Goal: Task Accomplishment & Management: Complete application form

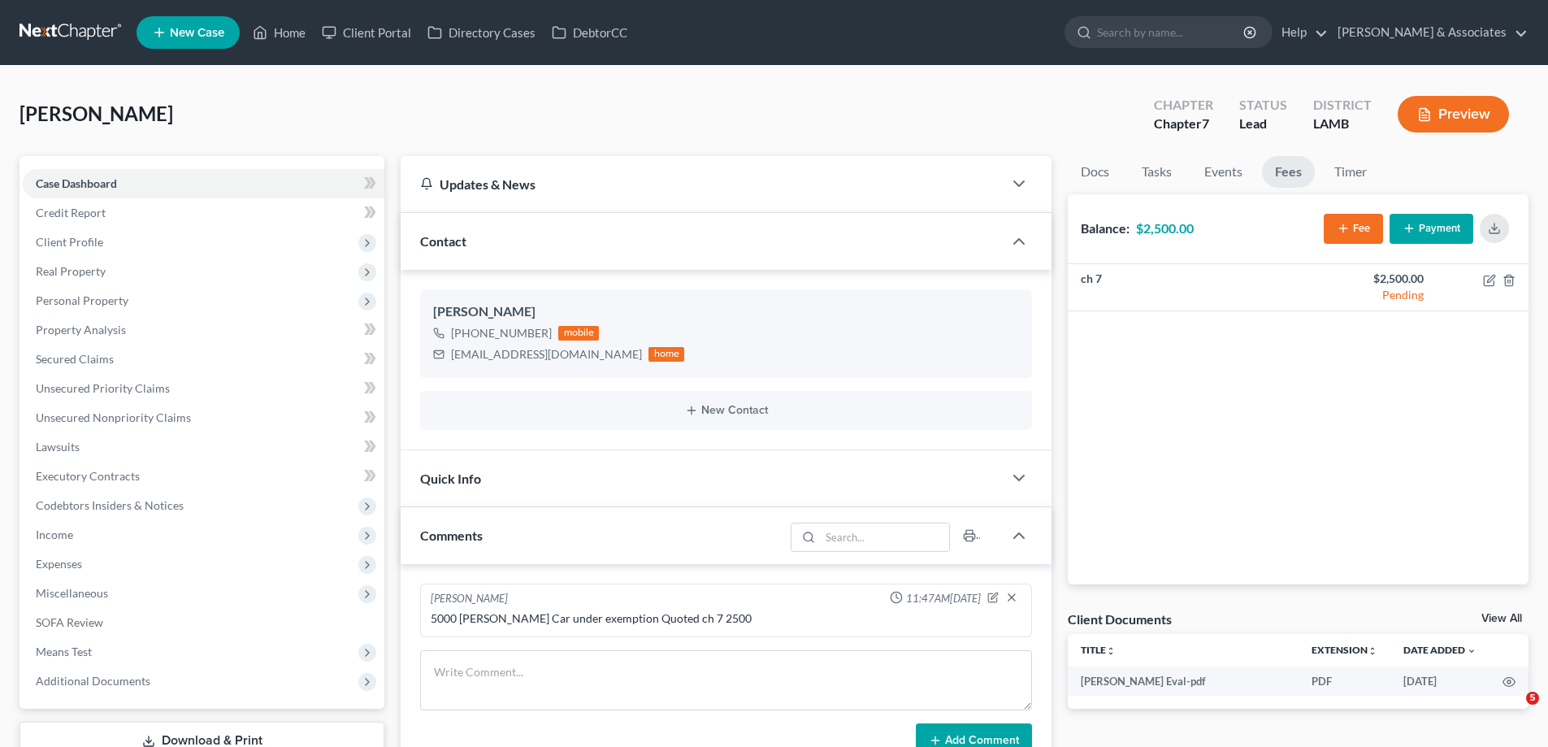
click at [157, 47] on link "New Case" at bounding box center [187, 32] width 103 height 32
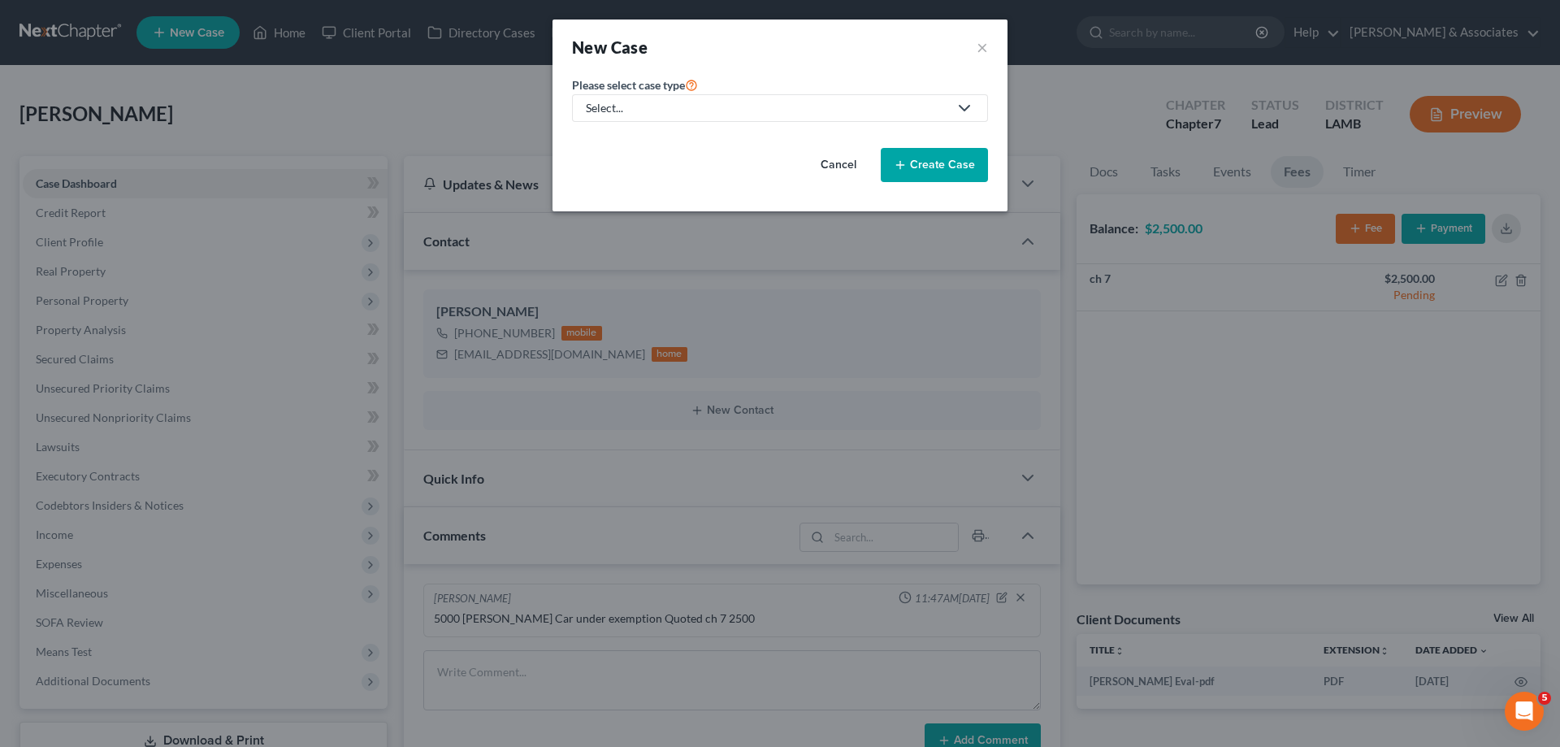
click at [732, 115] on div "Select..." at bounding box center [767, 108] width 362 height 16
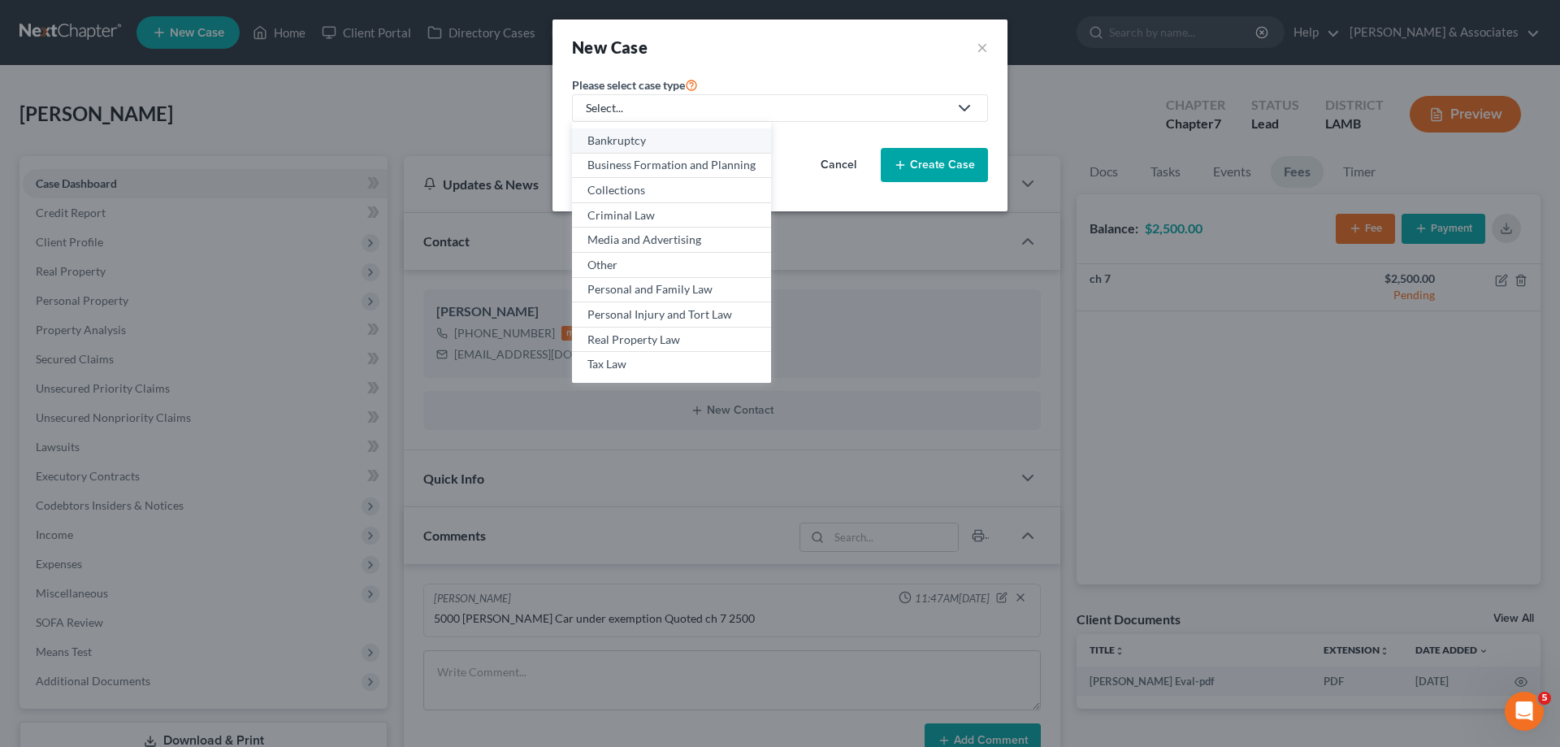
click at [638, 128] on link "Bankruptcy" at bounding box center [671, 140] width 199 height 25
select select "35"
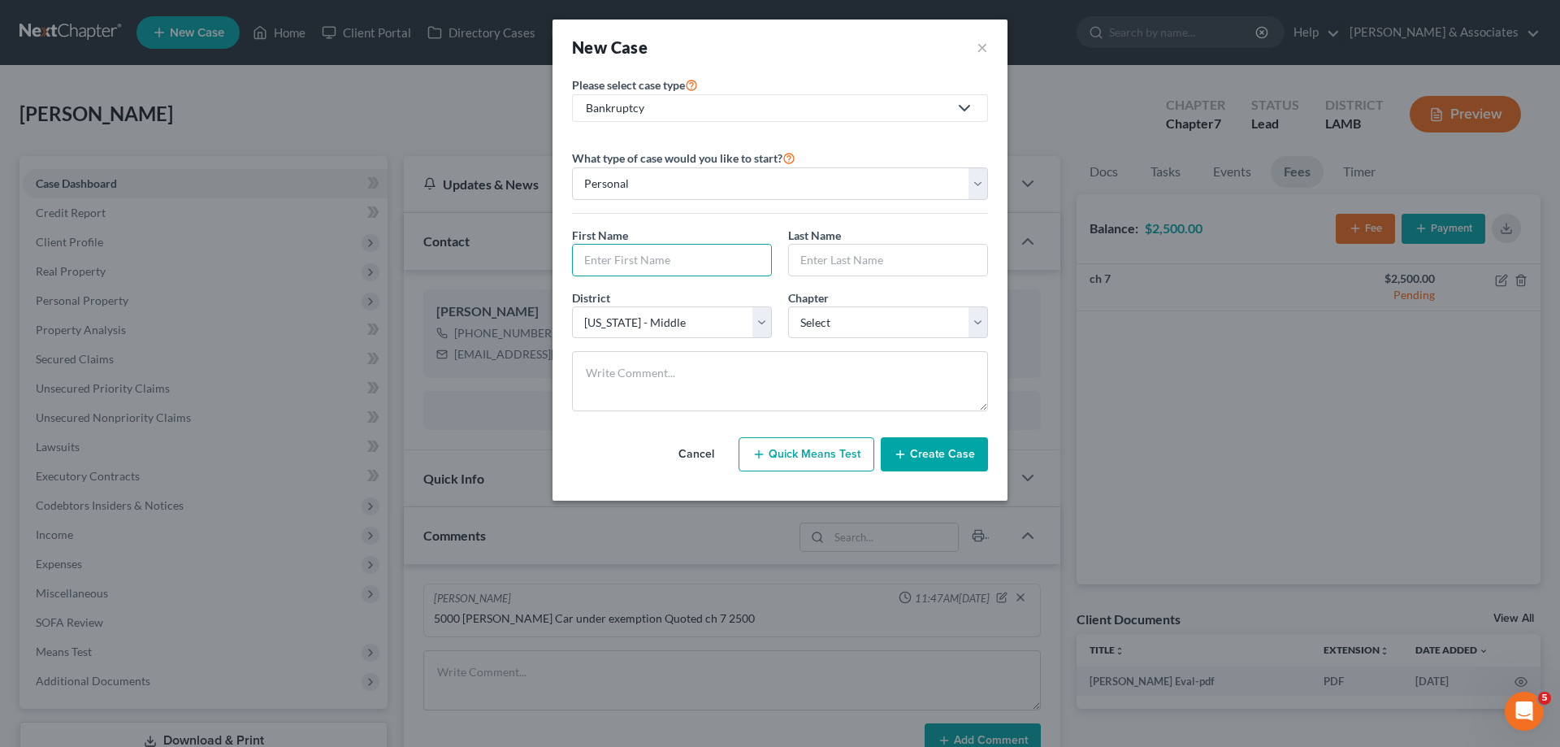
drag, startPoint x: 652, startPoint y: 253, endPoint x: 1211, endPoint y: 110, distance: 577.2
click at [652, 253] on input "text" at bounding box center [672, 260] width 198 height 31
type input "[PERSON_NAME]"
select select "0"
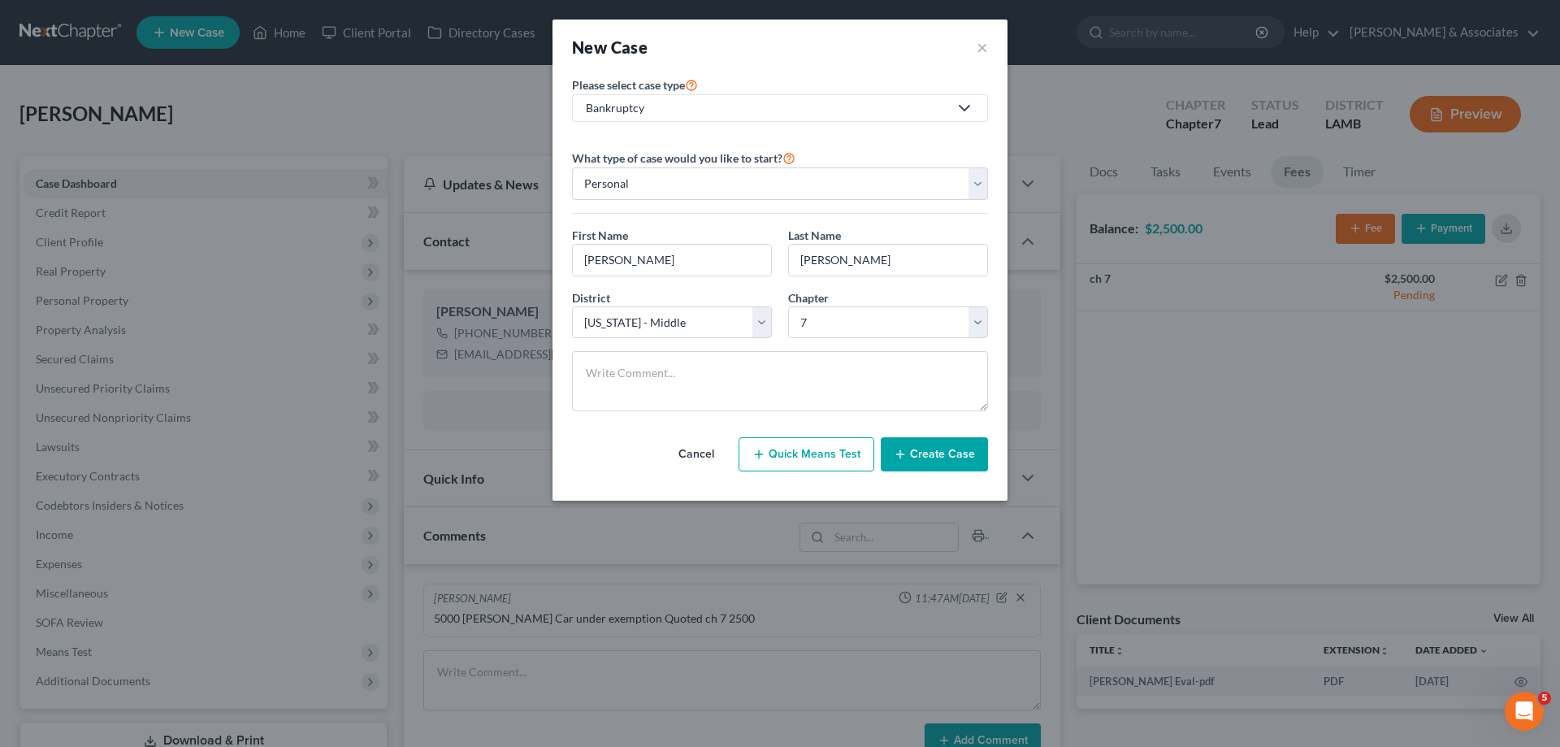
click at [917, 470] on button "Create Case" at bounding box center [934, 454] width 107 height 34
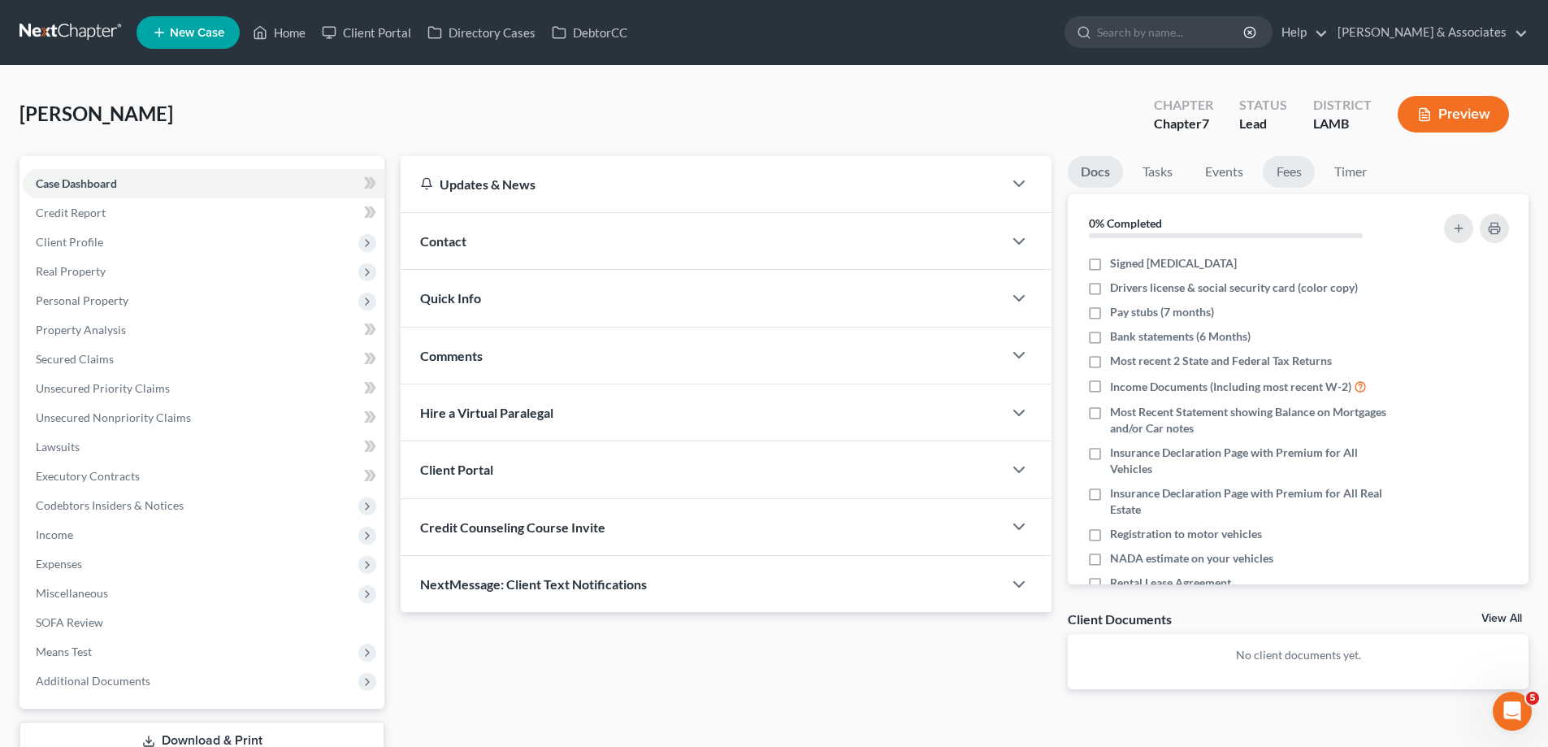
click at [1283, 171] on link "Fees" at bounding box center [1289, 172] width 52 height 32
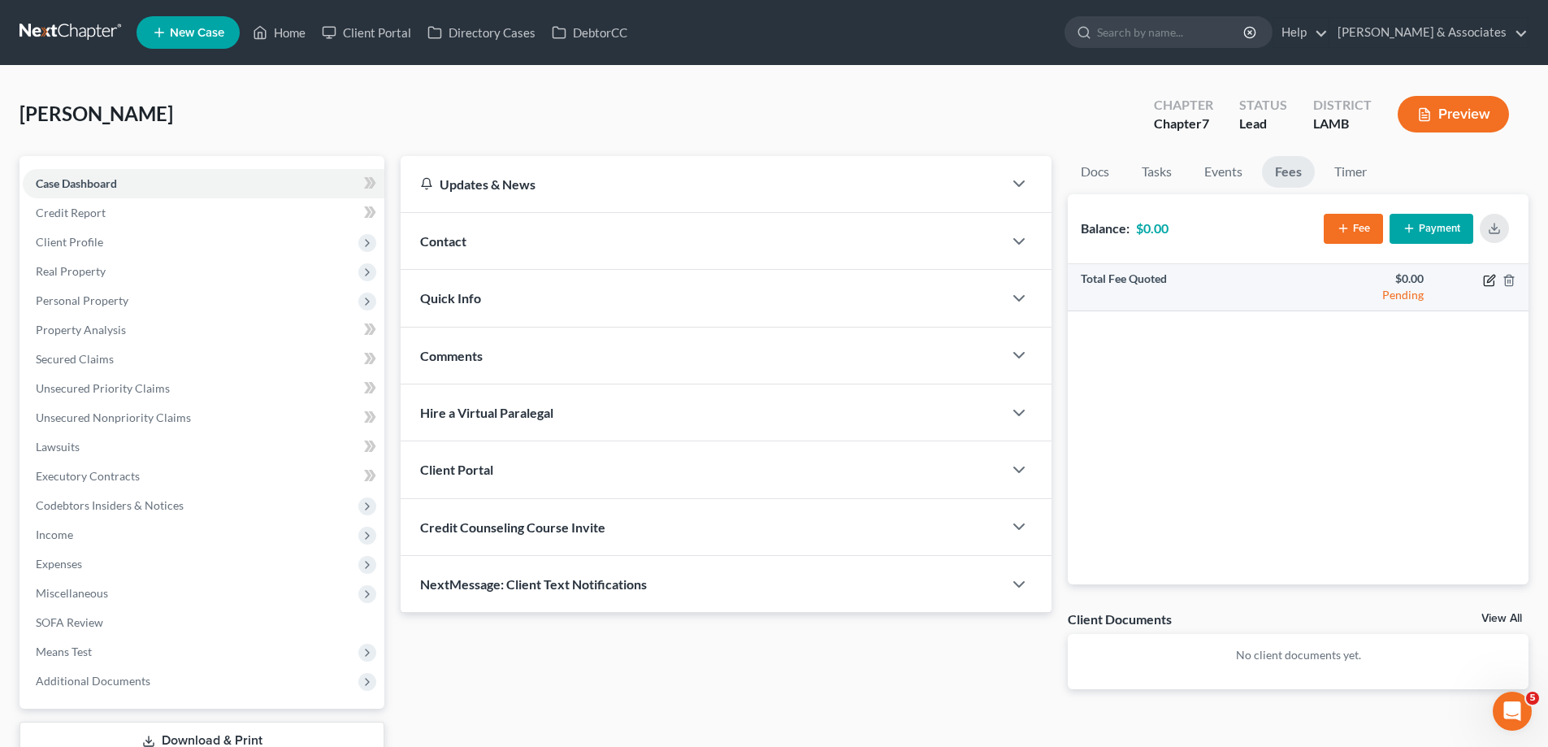
click at [1490, 283] on icon "button" at bounding box center [1489, 280] width 13 height 13
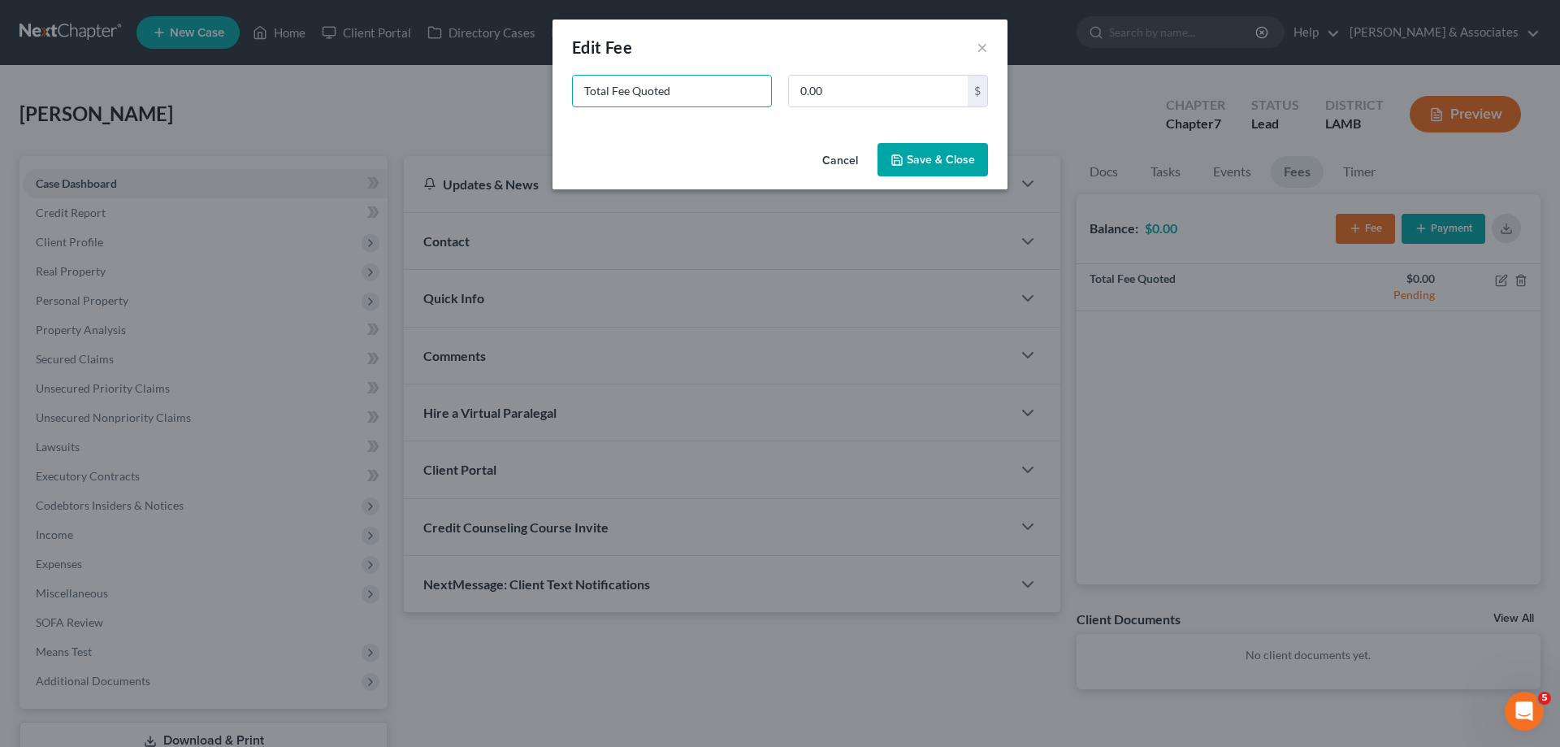
drag, startPoint x: 751, startPoint y: 89, endPoint x: 193, endPoint y: 71, distance: 558.5
click at [229, 79] on div "New Fee Edit Fee × Total Fee Quoted 0.00 $ Cancel Save & Close" at bounding box center [780, 373] width 1560 height 747
type input "ch 7"
type input "2,500"
click at [923, 159] on button "Save & Close" at bounding box center [932, 160] width 110 height 34
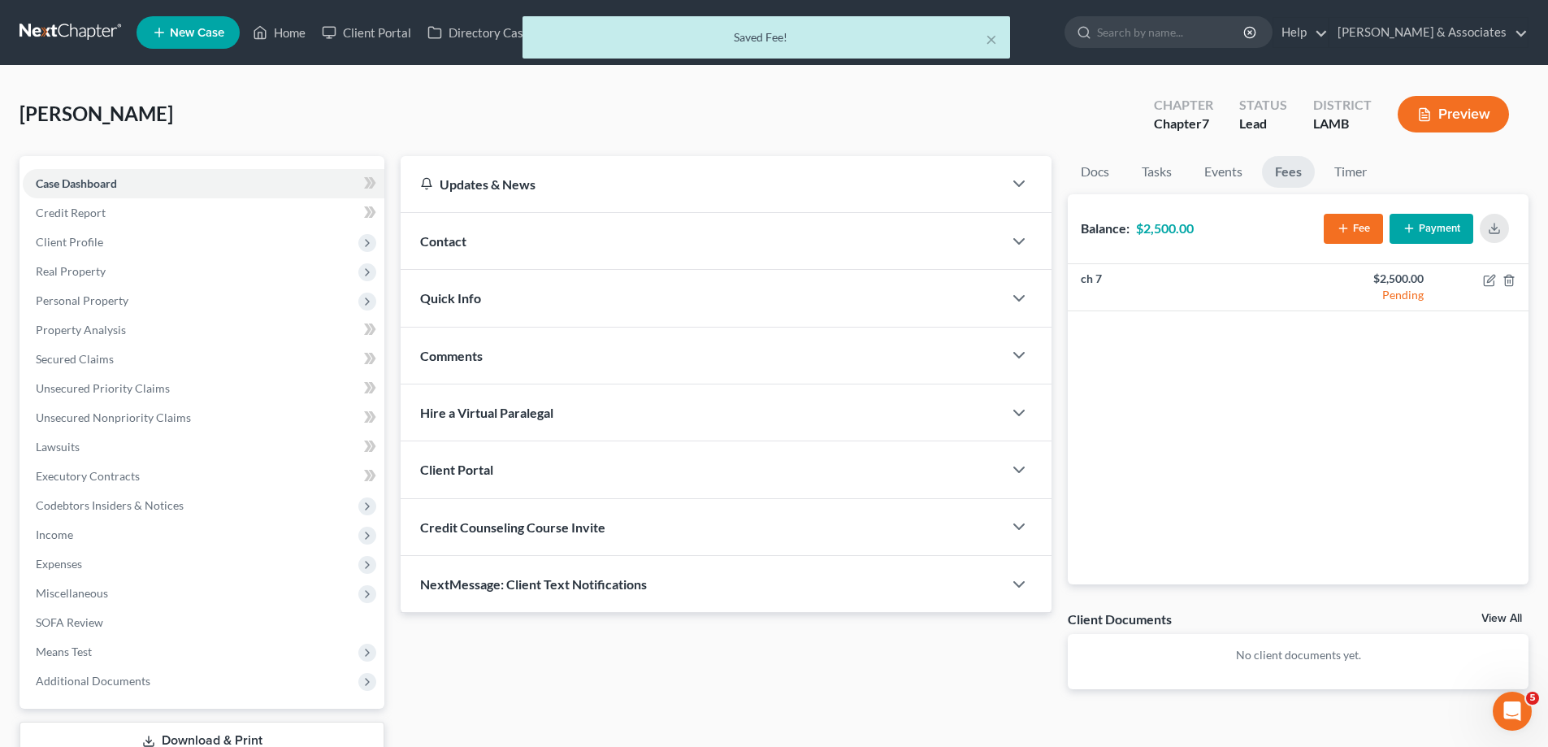
click at [1501, 614] on link "View All" at bounding box center [1501, 618] width 41 height 11
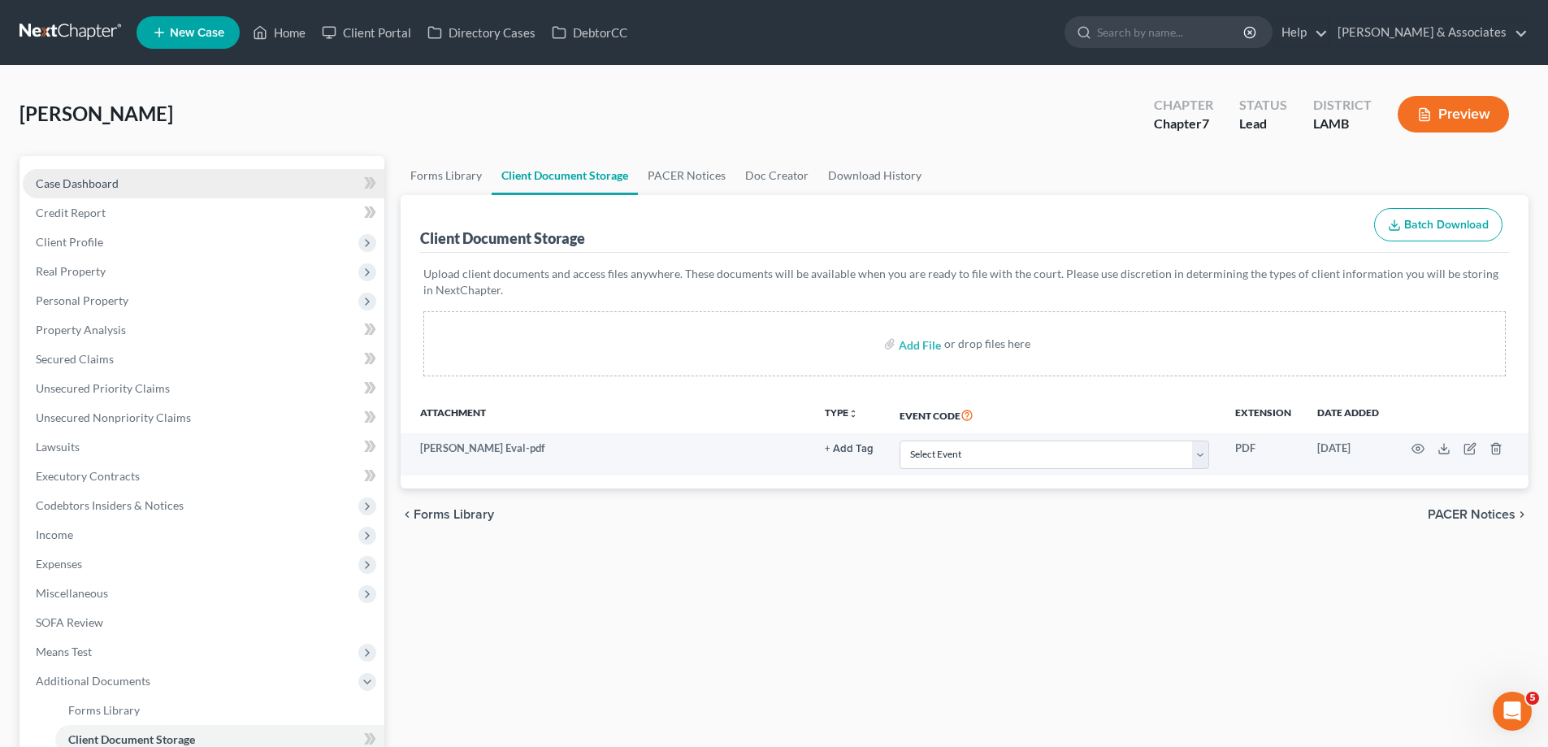
click at [102, 179] on span "Case Dashboard" at bounding box center [77, 183] width 83 height 14
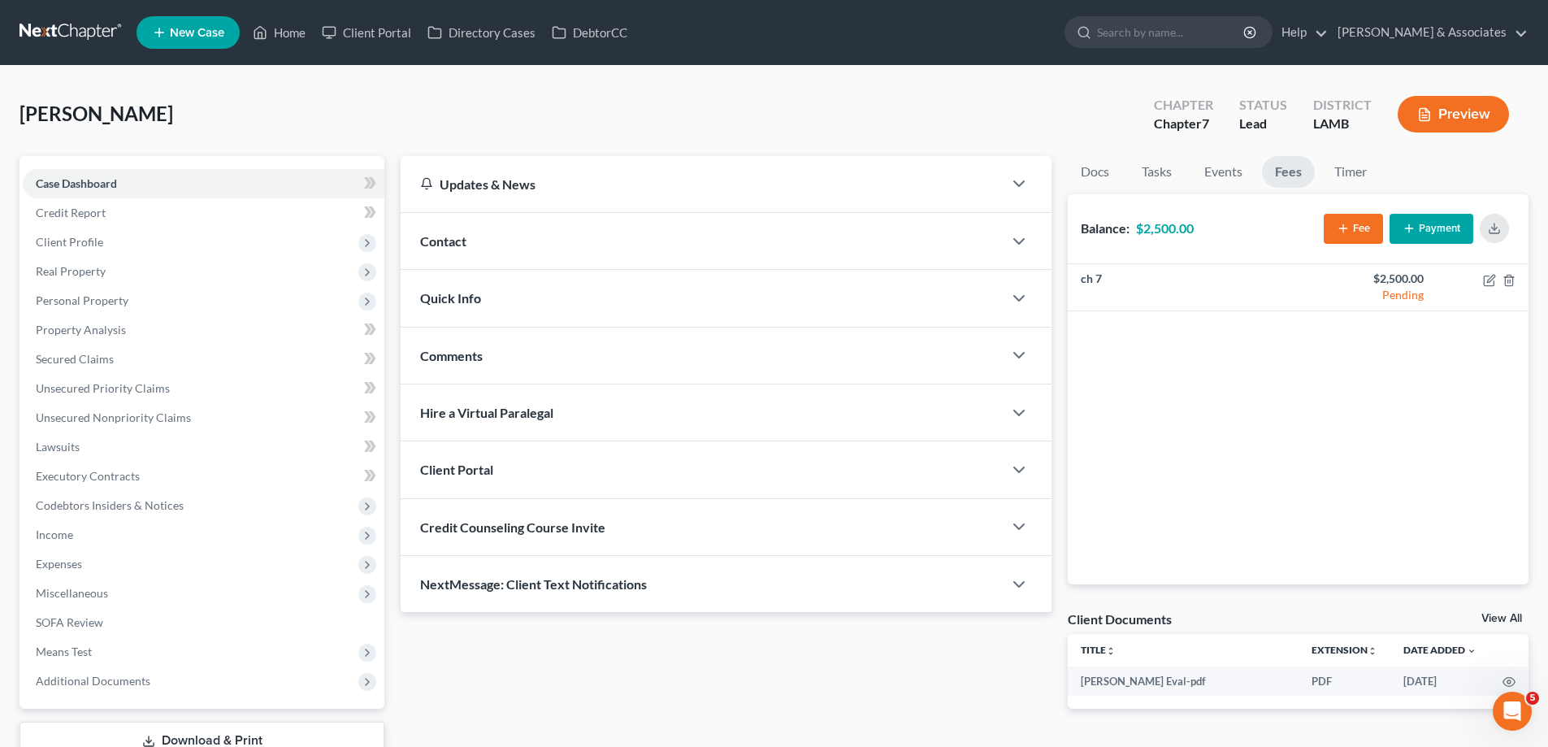
click at [592, 251] on div "Contact" at bounding box center [702, 241] width 602 height 56
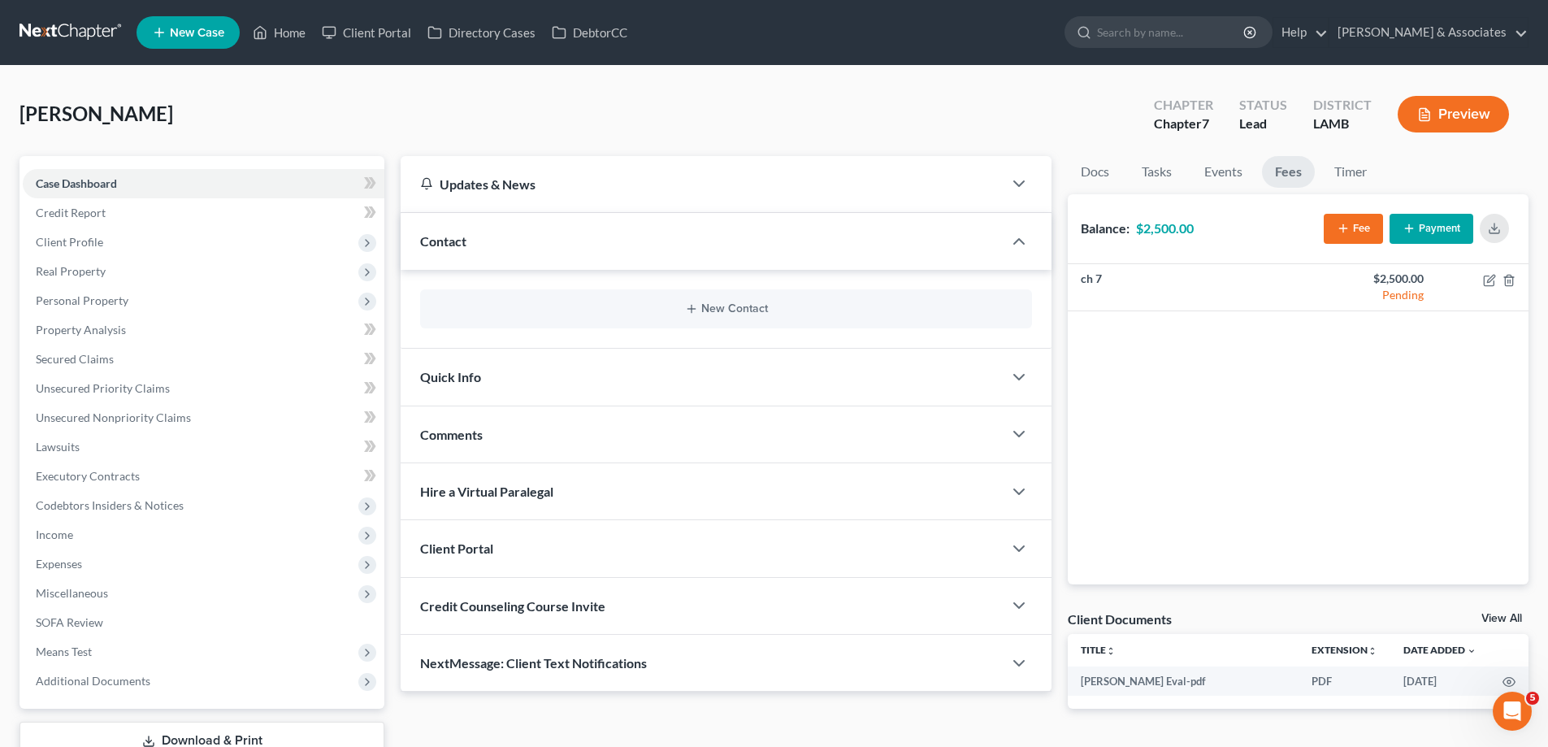
click at [702, 316] on div "New Contact" at bounding box center [726, 308] width 612 height 39
click at [717, 313] on button "New Contact" at bounding box center [726, 308] width 586 height 13
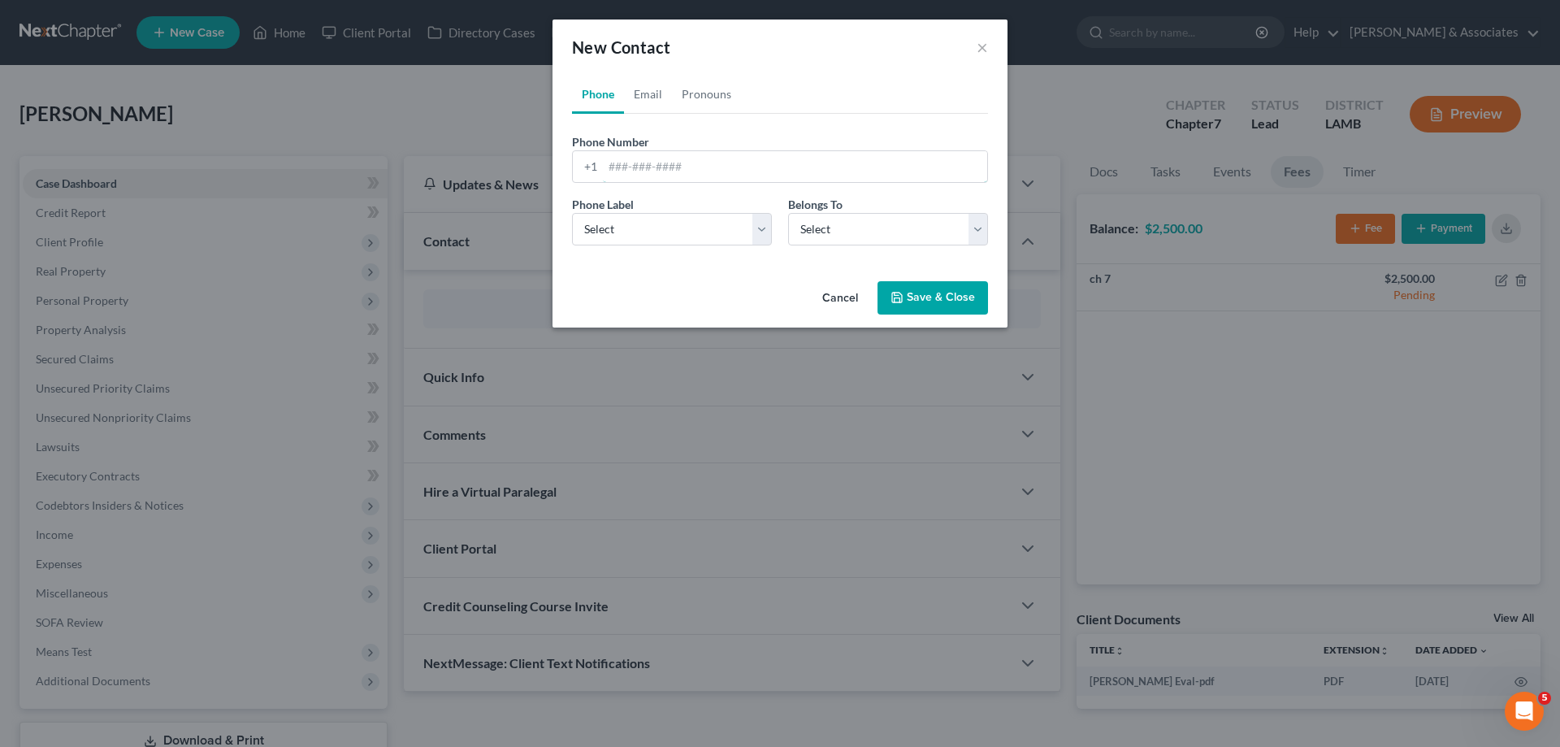
drag, startPoint x: 665, startPoint y: 174, endPoint x: 658, endPoint y: 183, distance: 11.1
click at [665, 174] on input "tel" at bounding box center [795, 166] width 384 height 31
paste input "[PHONE_NUMBER]"
type input "[PHONE_NUMBER]"
drag, startPoint x: 630, startPoint y: 232, endPoint x: 631, endPoint y: 245, distance: 13.0
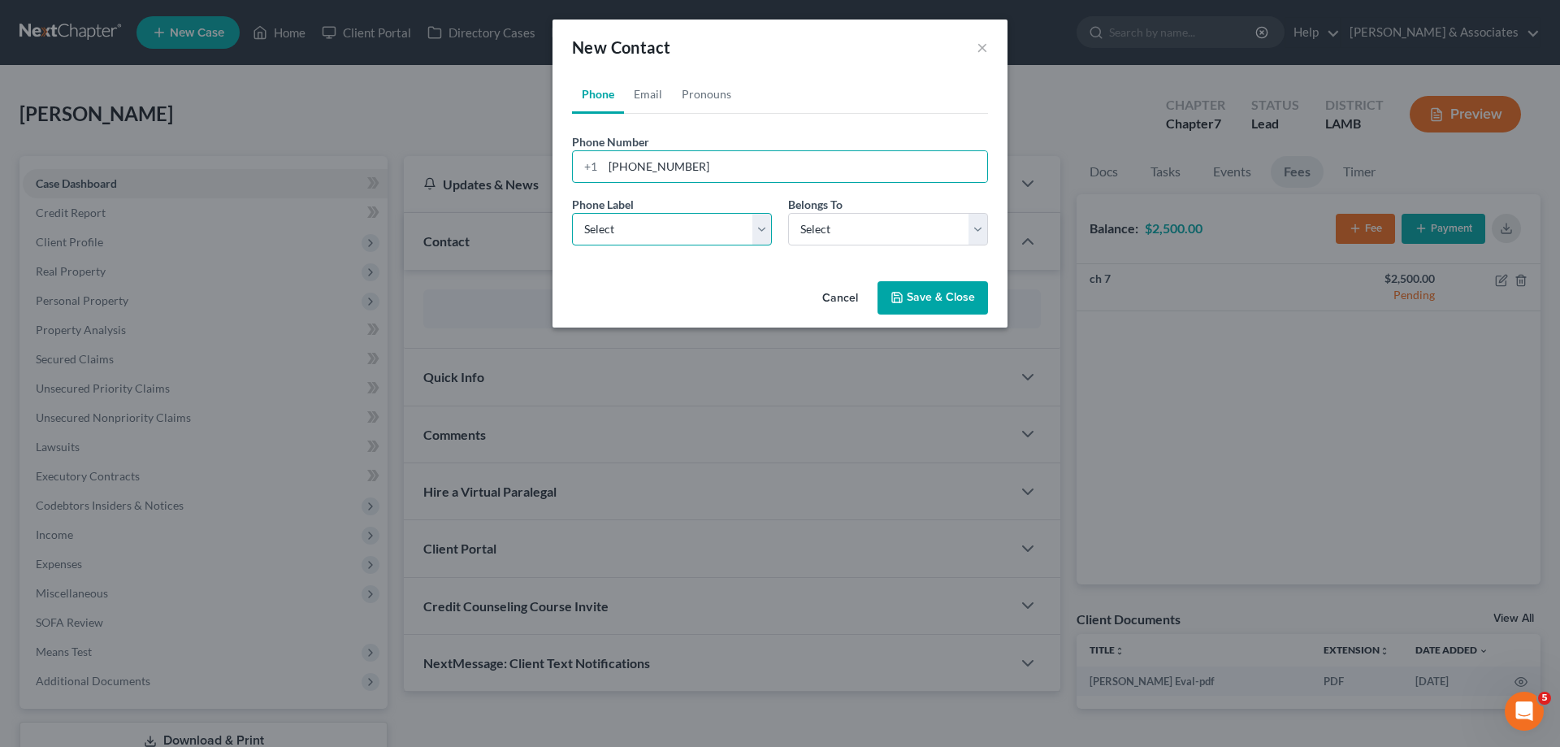
click at [630, 232] on select "Select Mobile Home Work Other" at bounding box center [672, 229] width 200 height 32
select select "0"
click at [572, 213] on select "Select Mobile Home Work Other" at bounding box center [672, 229] width 200 height 32
drag, startPoint x: 835, startPoint y: 225, endPoint x: 824, endPoint y: 245, distance: 22.6
click at [835, 225] on select "Select Client Other" at bounding box center [888, 229] width 200 height 32
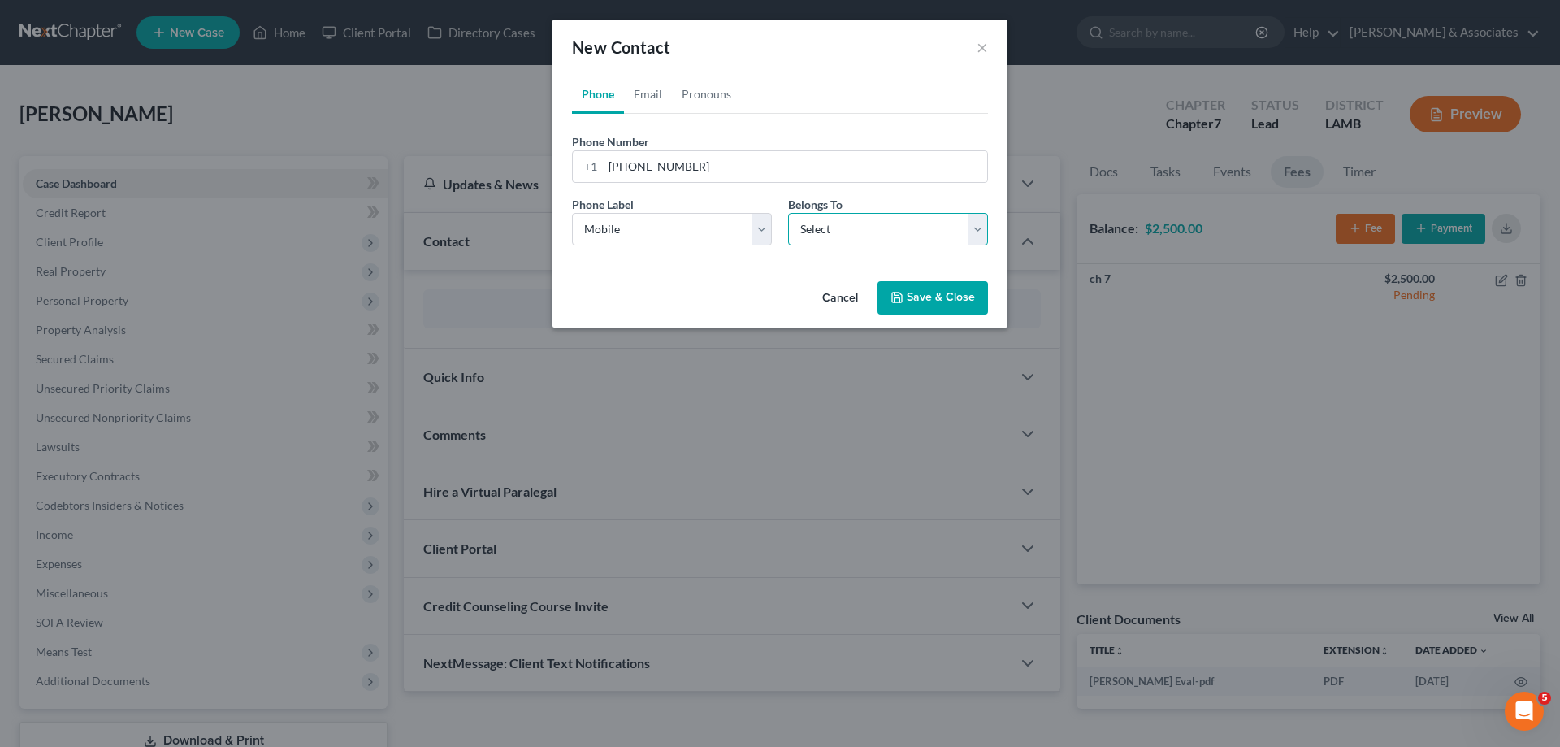
select select "0"
click at [788, 213] on select "Select Client Other" at bounding box center [888, 229] width 200 height 32
select select "0"
click at [642, 92] on link "Email" at bounding box center [648, 94] width 48 height 39
click at [639, 180] on input "email" at bounding box center [795, 166] width 384 height 31
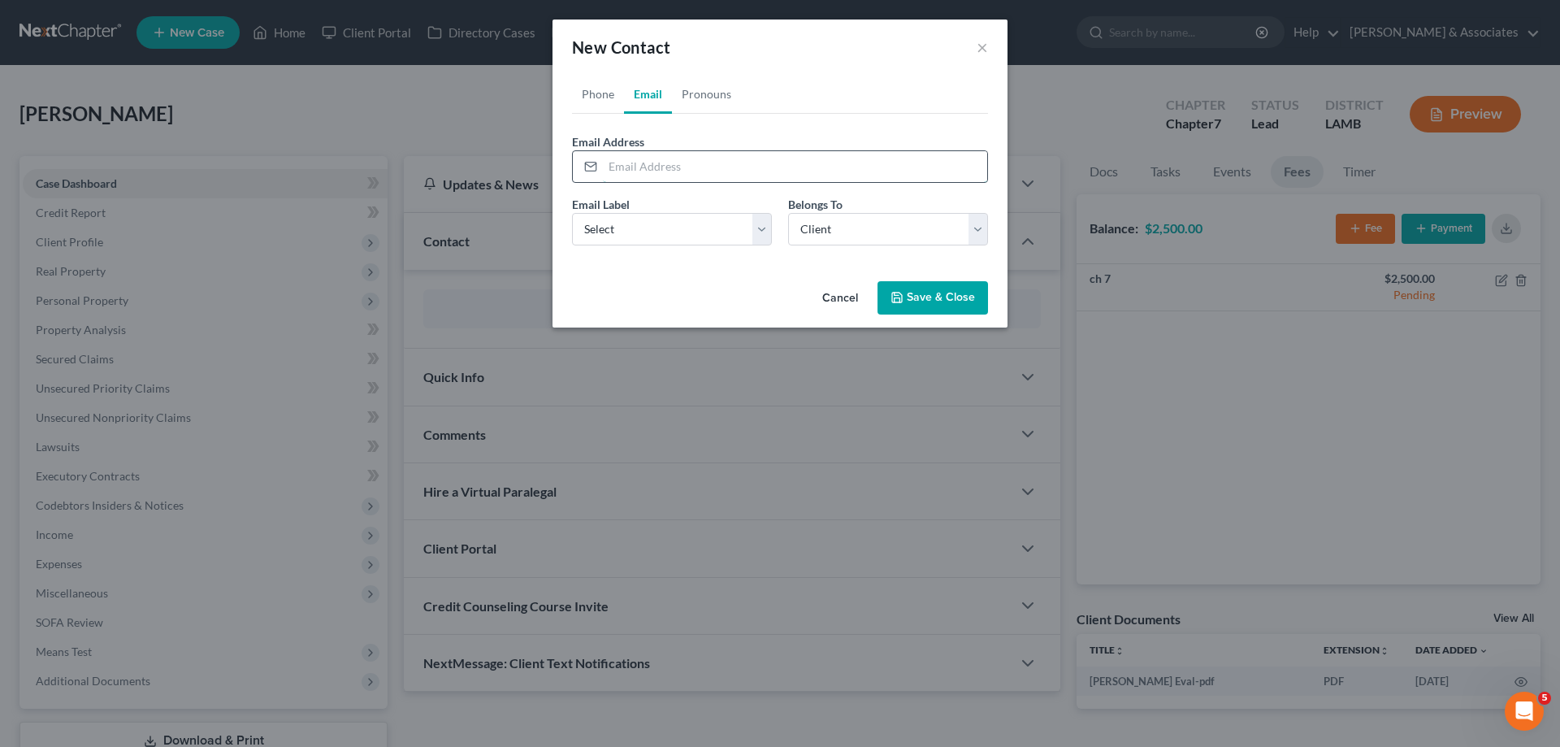
paste input "[EMAIL_ADDRESS][DOMAIN_NAME]"
type input "[EMAIL_ADDRESS][DOMAIN_NAME]"
click at [635, 230] on select "Select Home Work Other" at bounding box center [672, 229] width 200 height 32
select select "0"
click at [572, 213] on select "Select Home Work Other" at bounding box center [672, 229] width 200 height 32
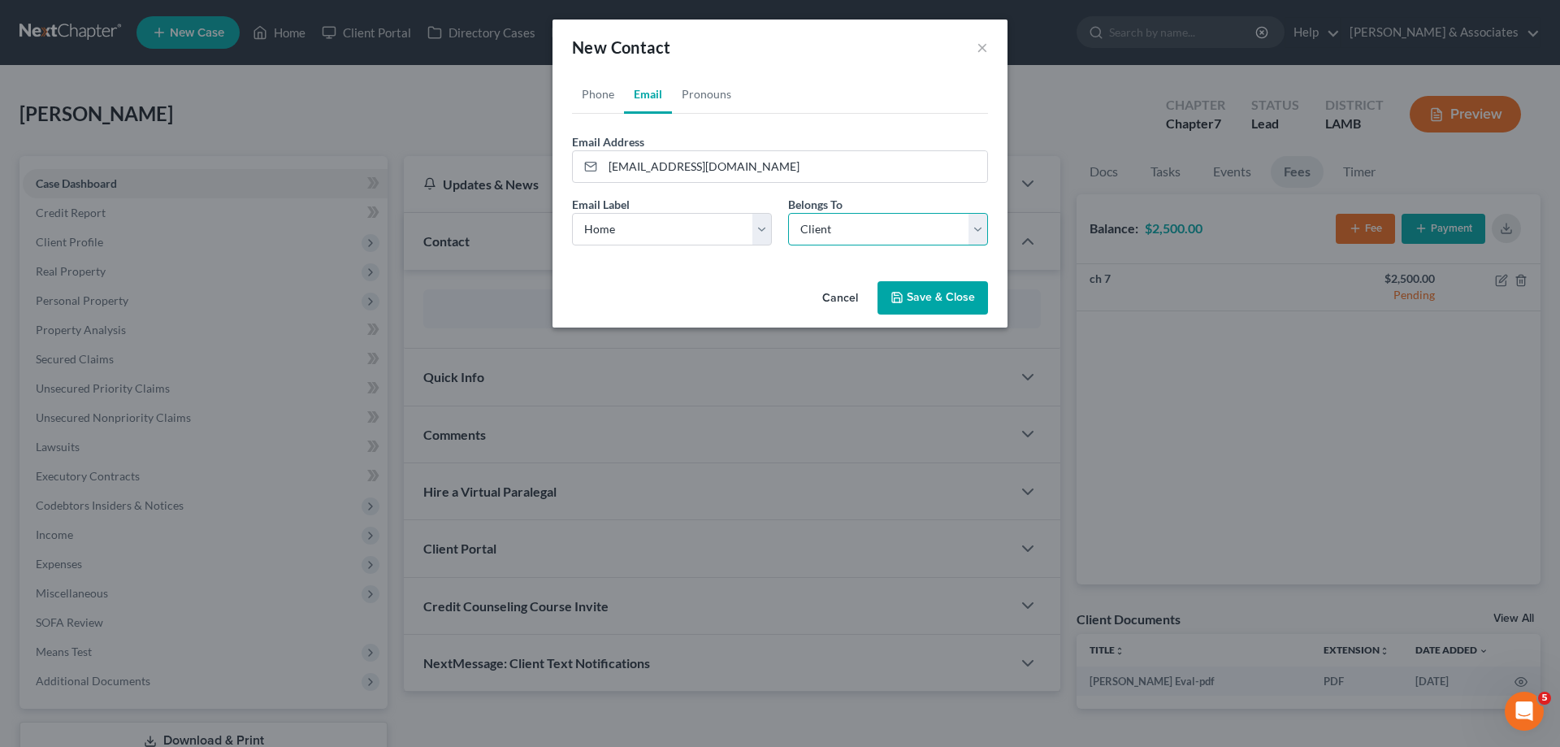
click at [895, 232] on select "Select Client Other" at bounding box center [888, 229] width 200 height 32
drag, startPoint x: 890, startPoint y: 236, endPoint x: 897, endPoint y: 244, distance: 10.4
click at [890, 236] on select "Select Client Other" at bounding box center [888, 229] width 200 height 32
click at [932, 291] on button "Save & Close" at bounding box center [932, 298] width 110 height 34
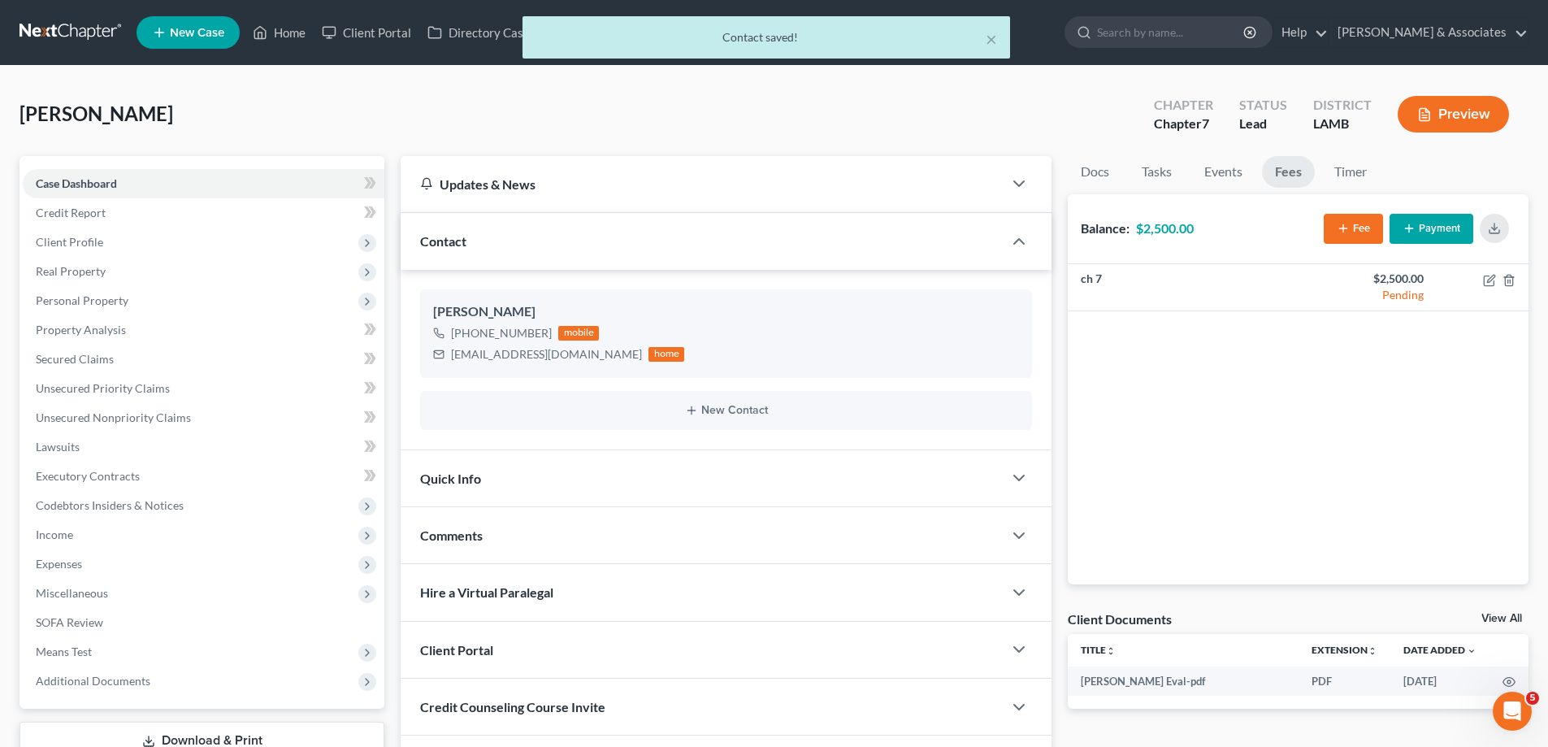
click at [561, 526] on div "Comments" at bounding box center [702, 535] width 602 height 56
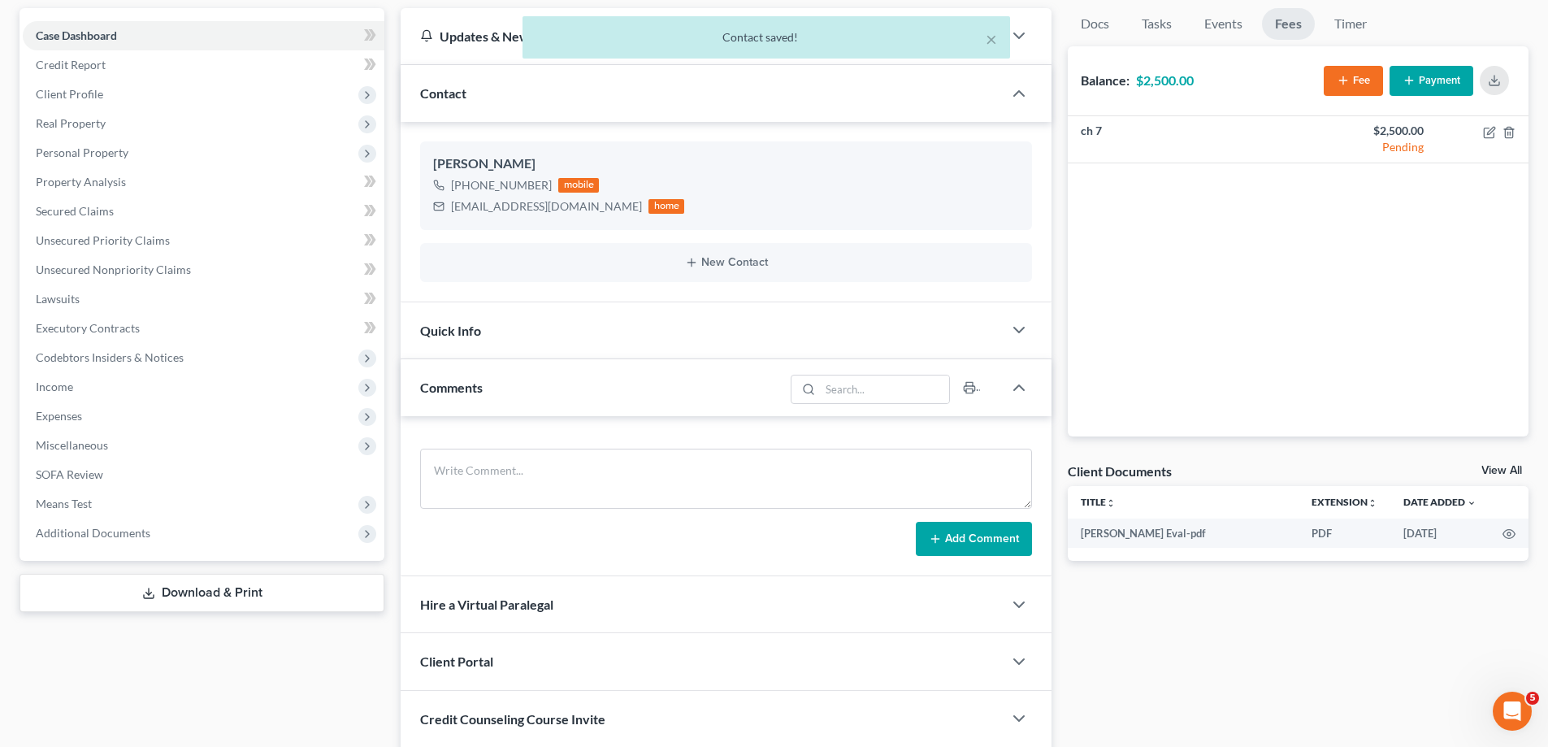
scroll to position [162, 0]
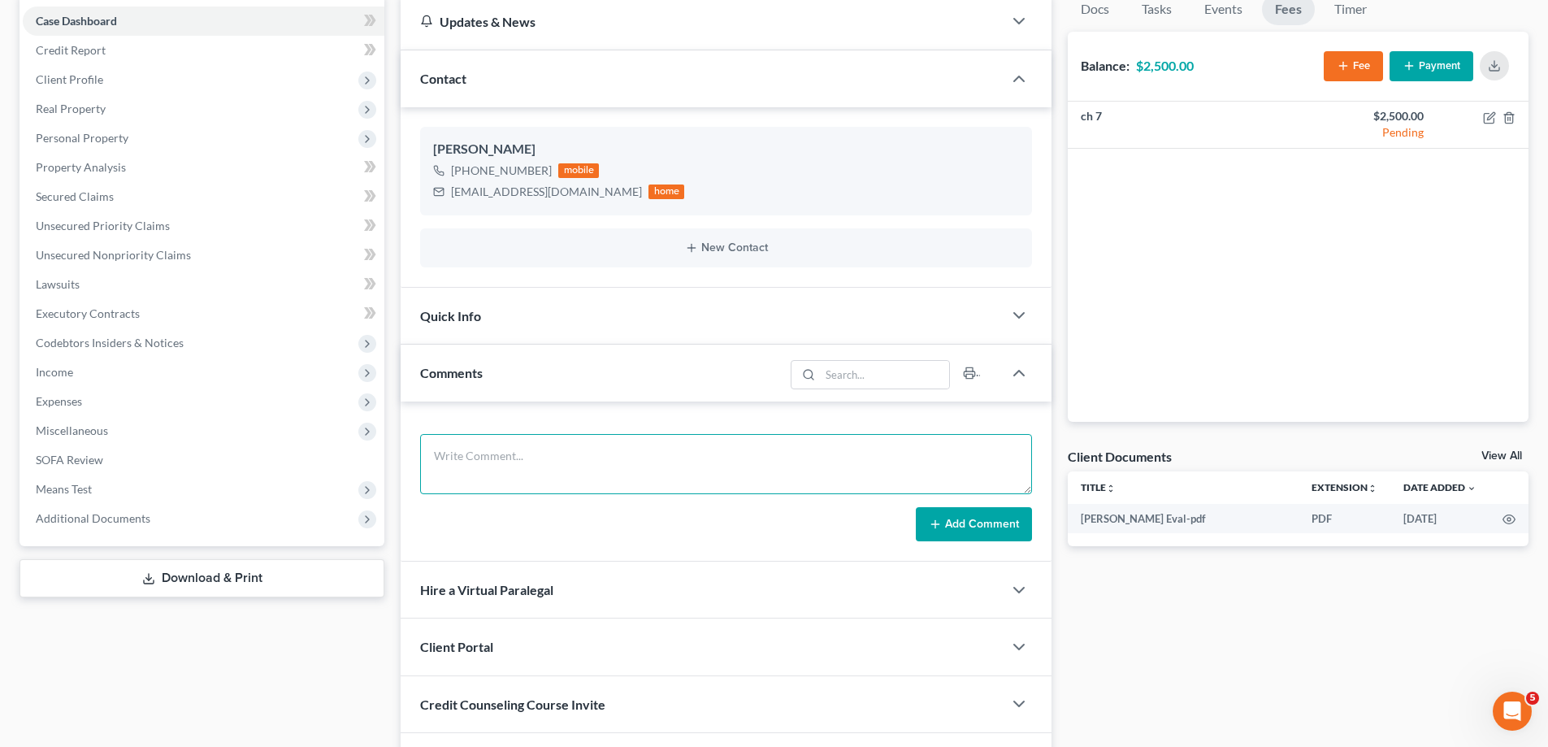
click at [535, 452] on textarea at bounding box center [726, 464] width 612 height 60
paste textarea "32000 in [PERSON_NAME], No assets Quoted Ch 7 at 1500"
type textarea "32000 in [PERSON_NAME], No assets Quoted Ch 7 at 1500"
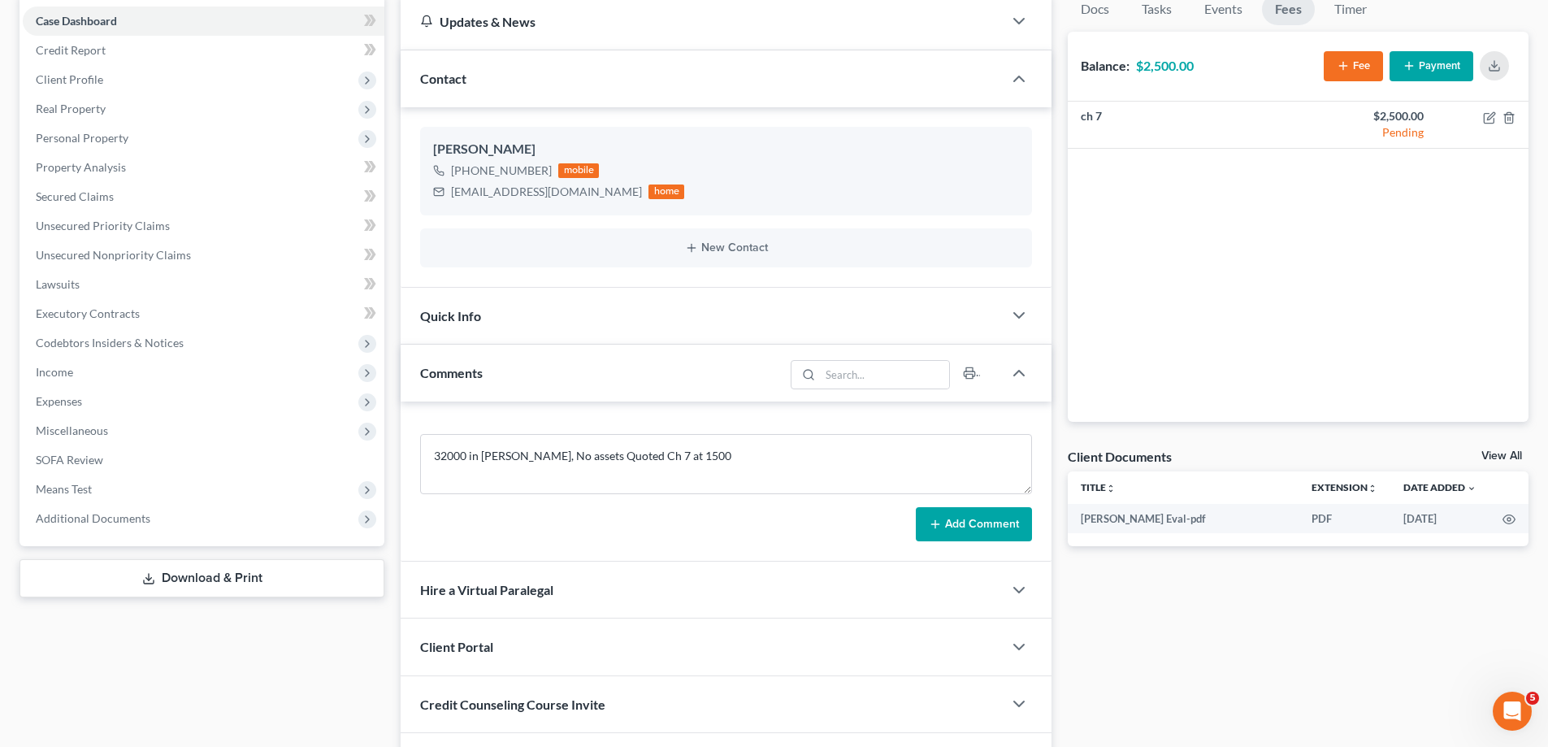
click at [997, 531] on button "Add Comment" at bounding box center [974, 524] width 116 height 34
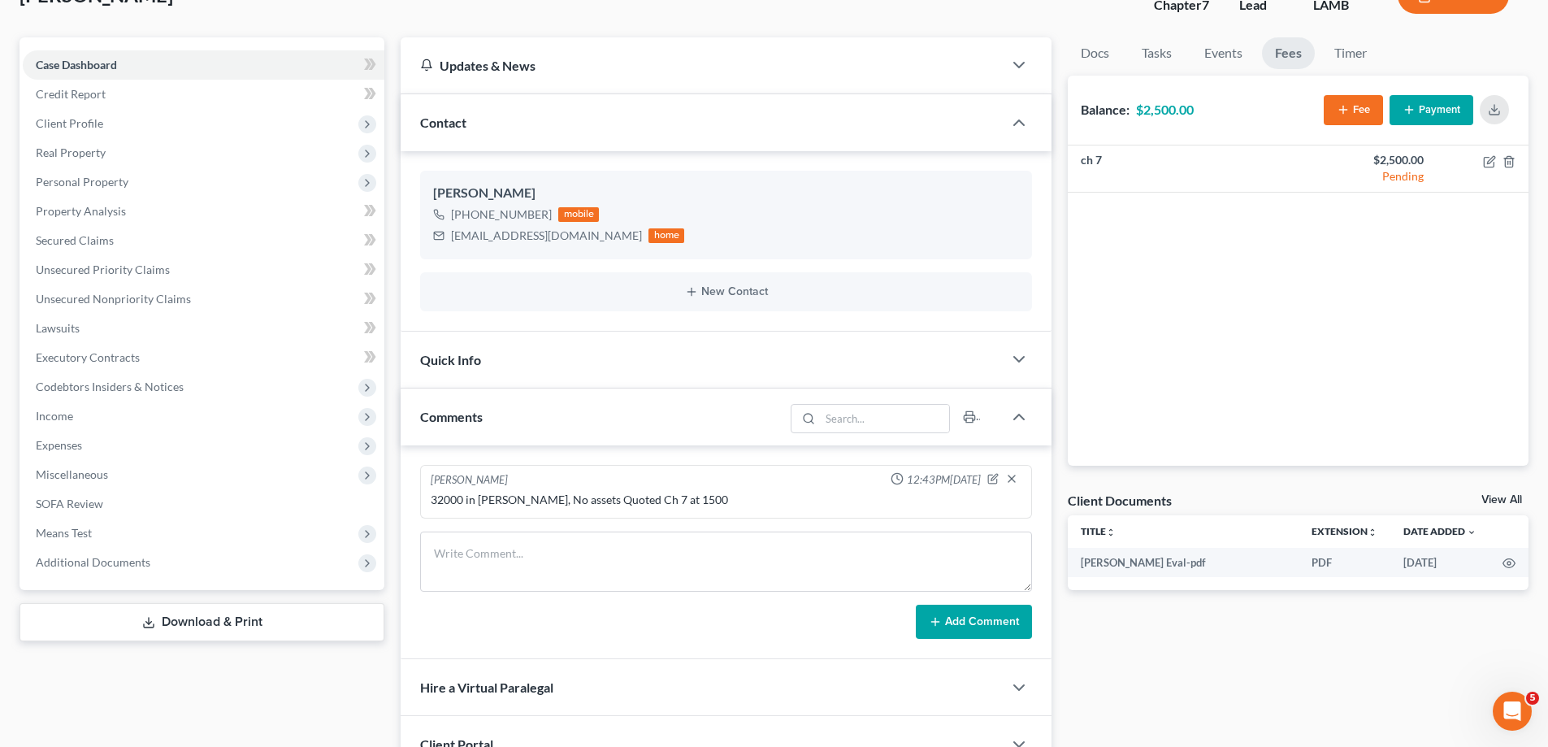
scroll to position [0, 0]
